Goal: Check status: Check status

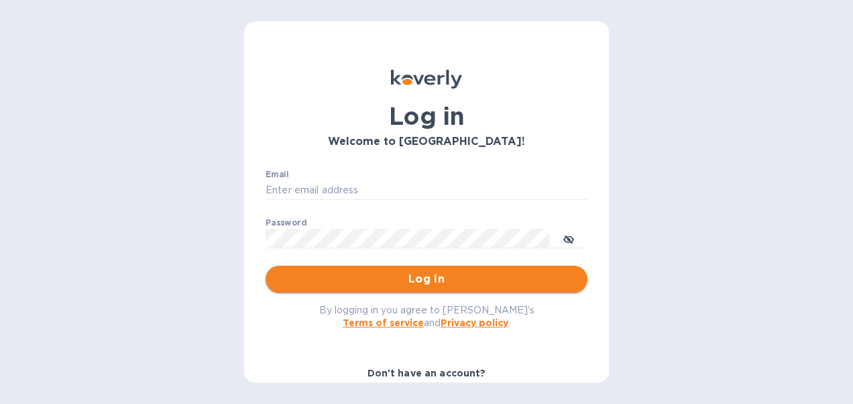
type input "ashley@wwxpress.com"
click at [379, 280] on span "Log in" at bounding box center [426, 279] width 301 height 16
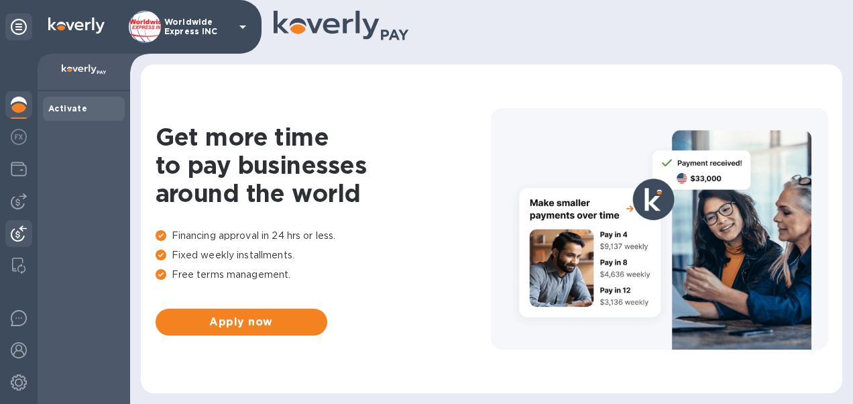
click at [7, 231] on div at bounding box center [18, 235] width 27 height 30
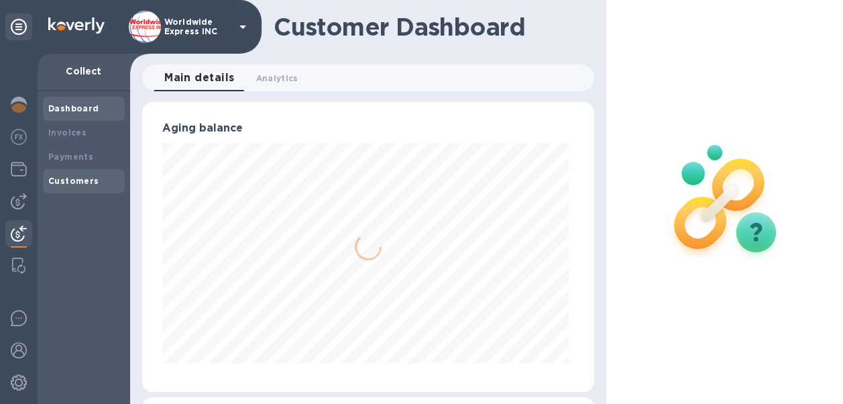
scroll to position [290, 446]
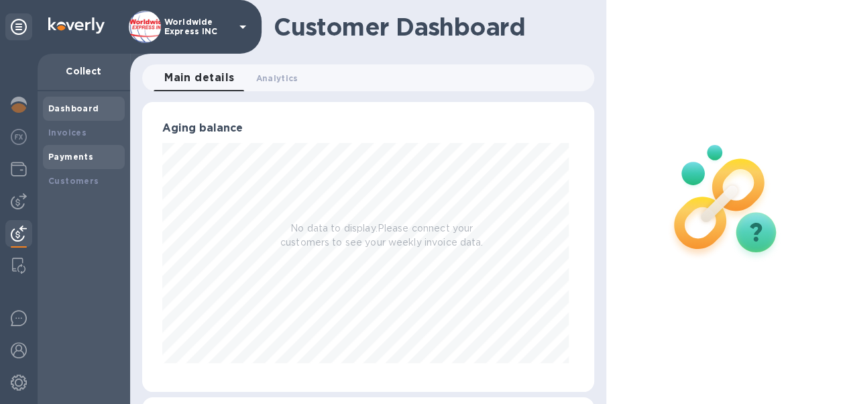
click at [67, 158] on b "Payments" at bounding box center [70, 157] width 45 height 10
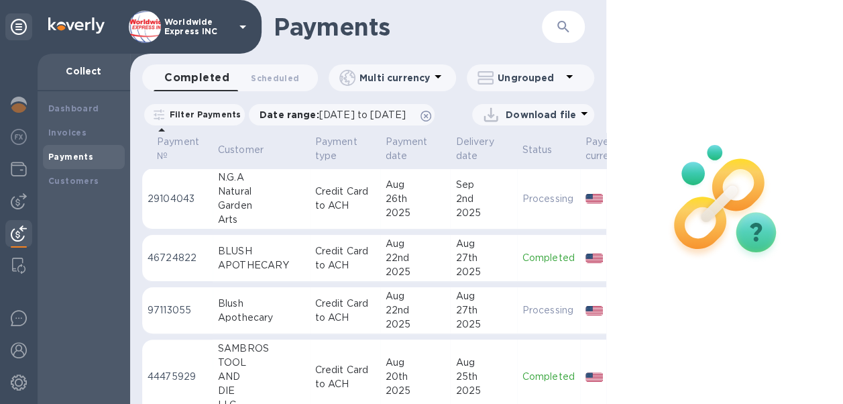
scroll to position [0, 7]
click at [470, 331] on div "2025" at bounding box center [485, 324] width 56 height 14
